Goal: Go to known website: Go to known website

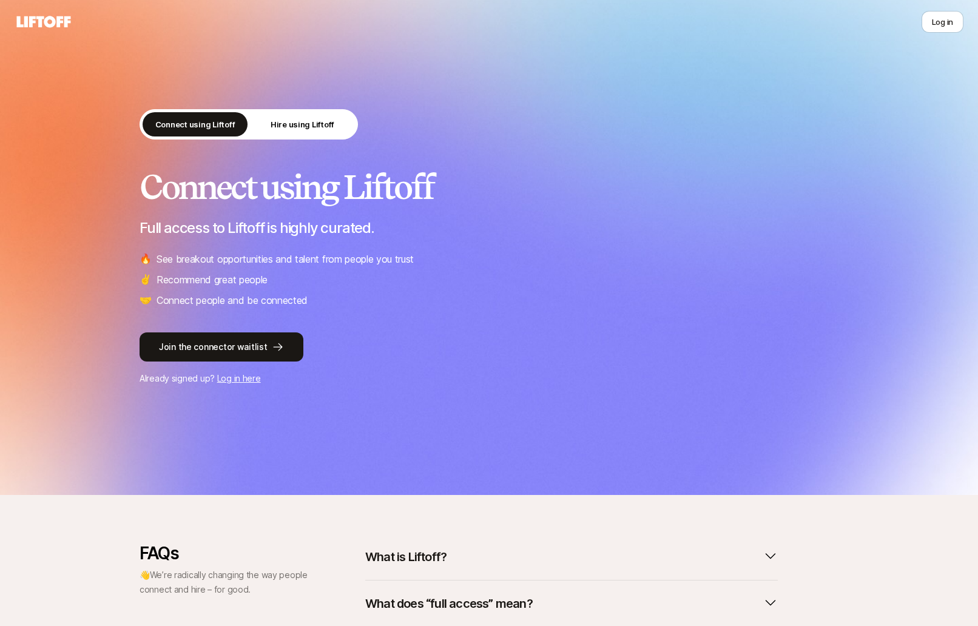
click at [692, 104] on div "Connect using Liftoff Hire using Liftoff Connect using Liftoff Full access to L…" at bounding box center [489, 247] width 978 height 495
click at [237, 376] on link "Log in here" at bounding box center [239, 378] width 44 height 10
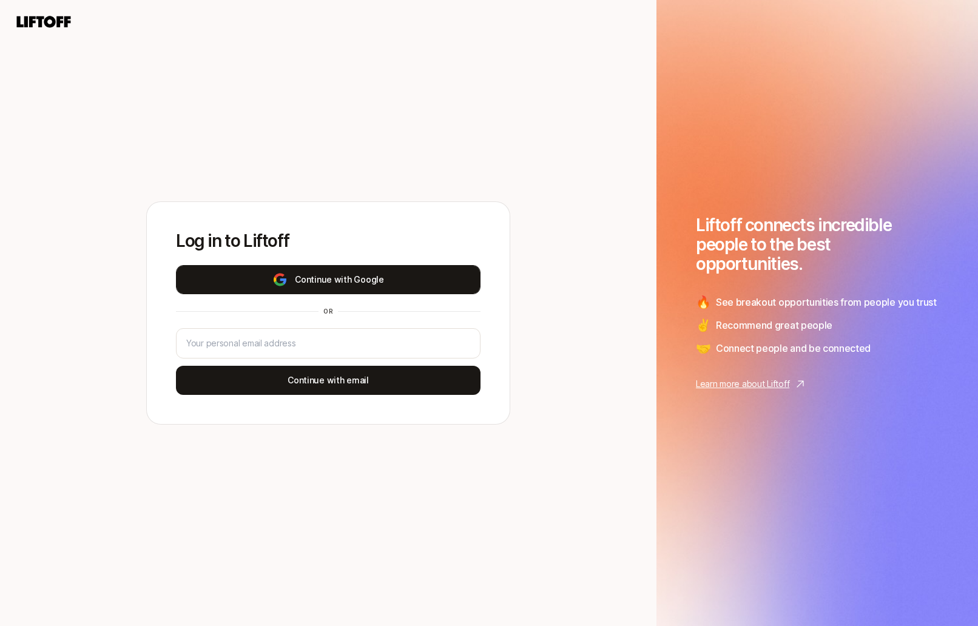
click at [288, 269] on button "Continue with Google" at bounding box center [328, 279] width 305 height 29
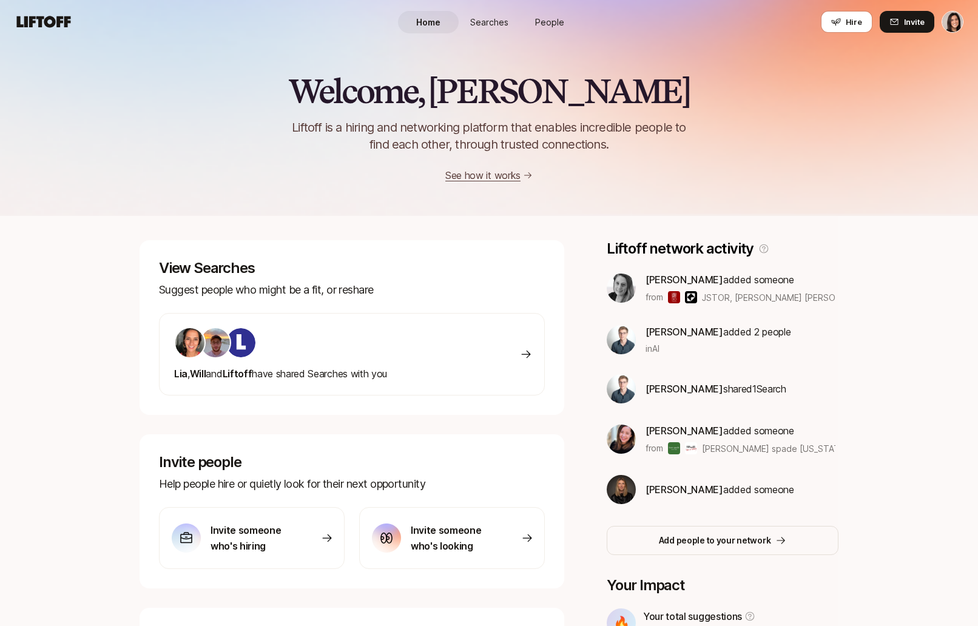
click at [659, 276] on span "[PERSON_NAME]" at bounding box center [685, 280] width 78 height 12
click at [624, 284] on img at bounding box center [621, 288] width 29 height 29
click at [580, 318] on div "View Searches Suggest people who might be a fit, or [PERSON_NAME] , Will and [P…" at bounding box center [489, 499] width 699 height 519
